Goal: Task Accomplishment & Management: Complete application form

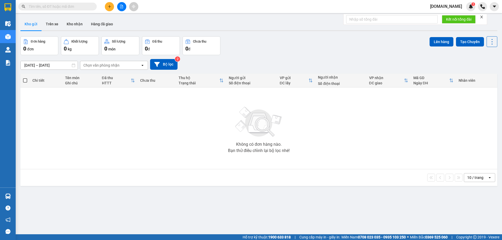
click at [65, 5] on input "text" at bounding box center [60, 7] width 62 height 6
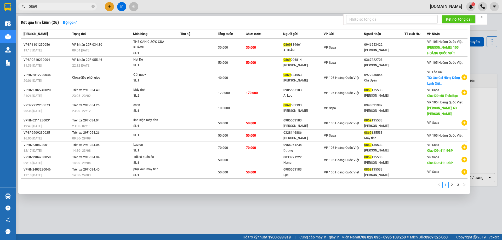
click at [63, 1] on div at bounding box center [251, 120] width 502 height 240
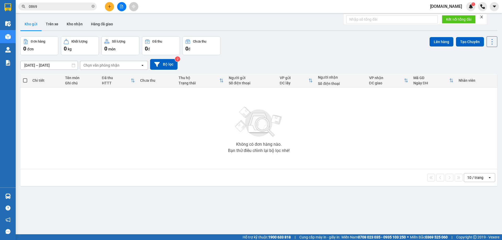
click at [63, 1] on div "Kết quả tìm kiếm ( 26 ) Bộ lọc Mã ĐH Trạng thái Món hàng Thu hộ Tổng cước Chưa …" at bounding box center [251, 6] width 502 height 13
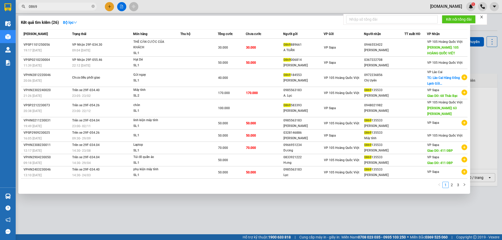
click at [63, 4] on input "0869" at bounding box center [60, 7] width 62 height 6
paste input "006814"
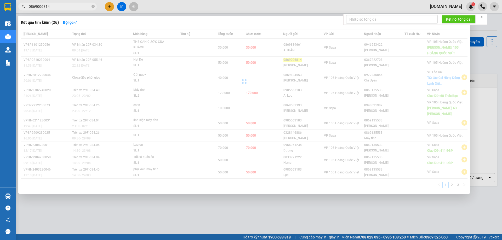
type input "0869006814"
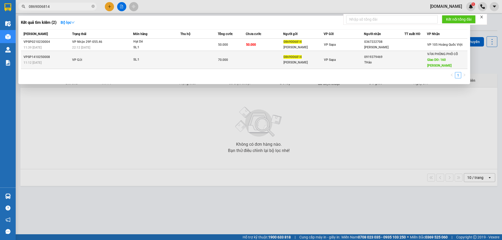
click at [162, 64] on td "SL: 1" at bounding box center [156, 60] width 47 height 18
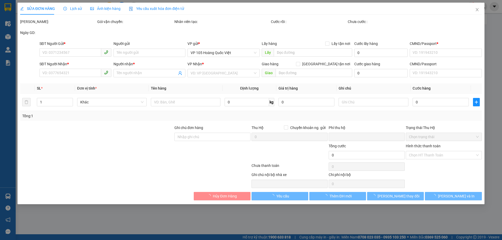
type input "0869006814"
type input "[PERSON_NAME]"
type input "1234567"
type input "0919379469"
type input "THảo"
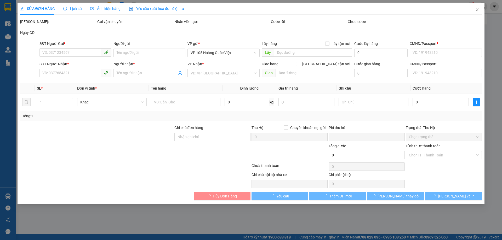
type input "160 [PERSON_NAME]"
type input "1234567"
type input "0"
type input "70.000"
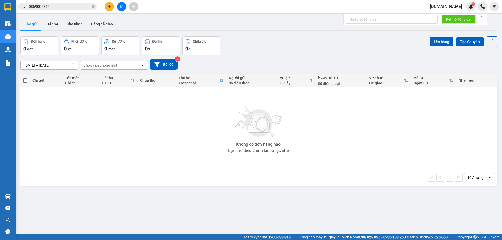
click at [65, 5] on input "0869006814" at bounding box center [60, 7] width 62 height 6
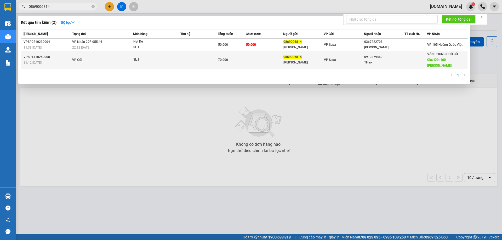
click at [54, 65] on div "11:12 [DATE]" at bounding box center [47, 63] width 47 height 6
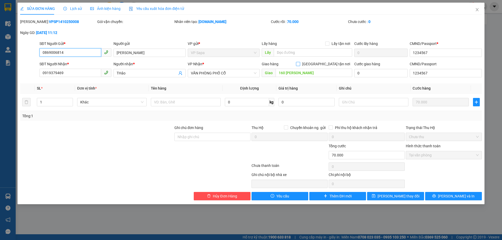
type input "0869006814"
type input "[PERSON_NAME]"
type input "1234567"
type input "0919379469"
type input "THảo"
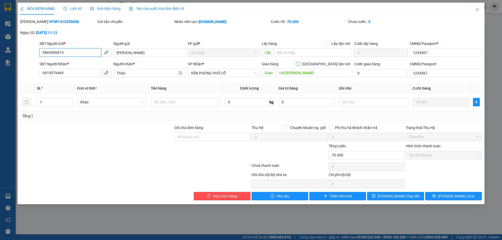
type input "160 [PERSON_NAME]"
type input "1234567"
type input "0"
type input "70.000"
click at [477, 10] on icon "close" at bounding box center [476, 9] width 3 height 3
